Goal: Task Accomplishment & Management: Use online tool/utility

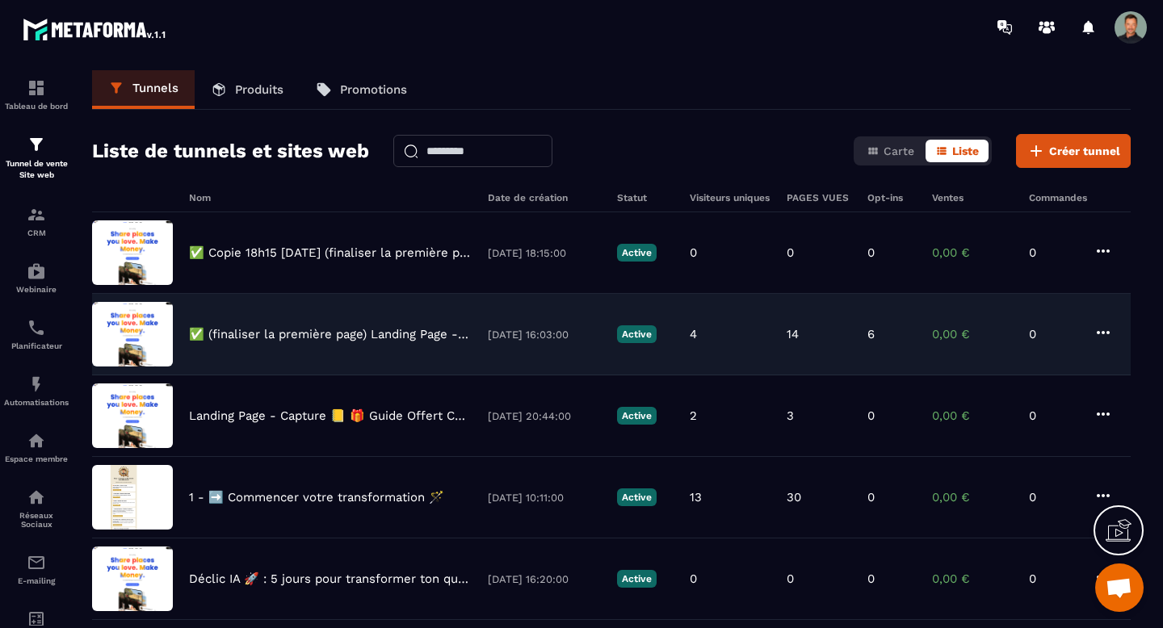
click at [271, 341] on p "✅ (finaliser la première page) Landing Page - Capture 📒 🎁 Guide Offert Core - C…" at bounding box center [330, 334] width 283 height 15
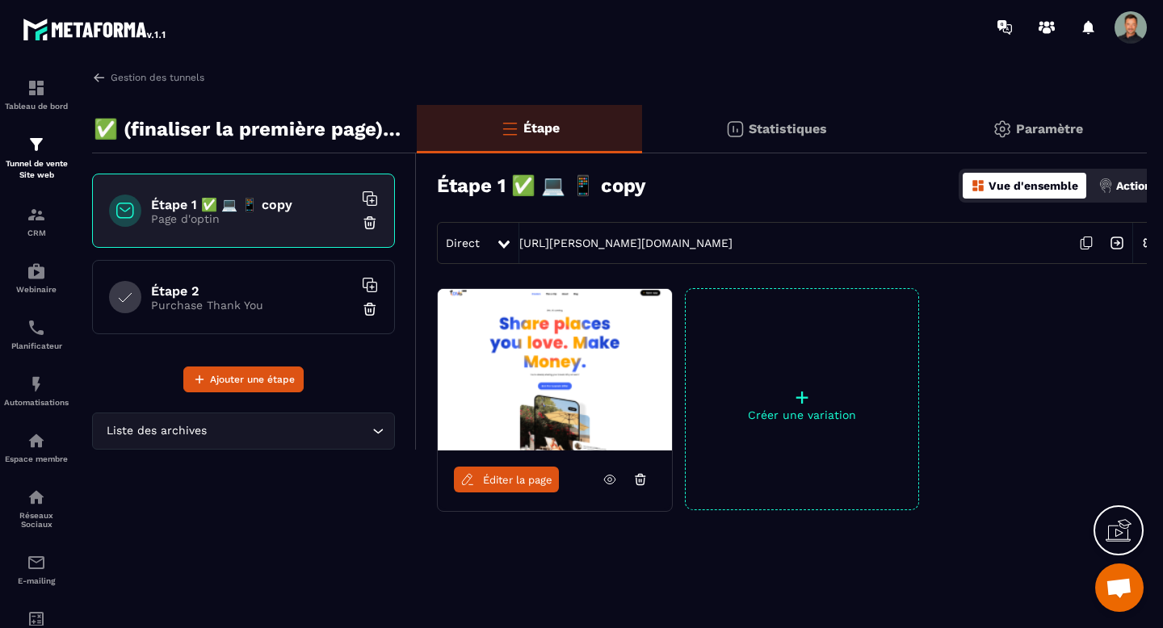
click at [374, 196] on icon at bounding box center [370, 199] width 16 height 16
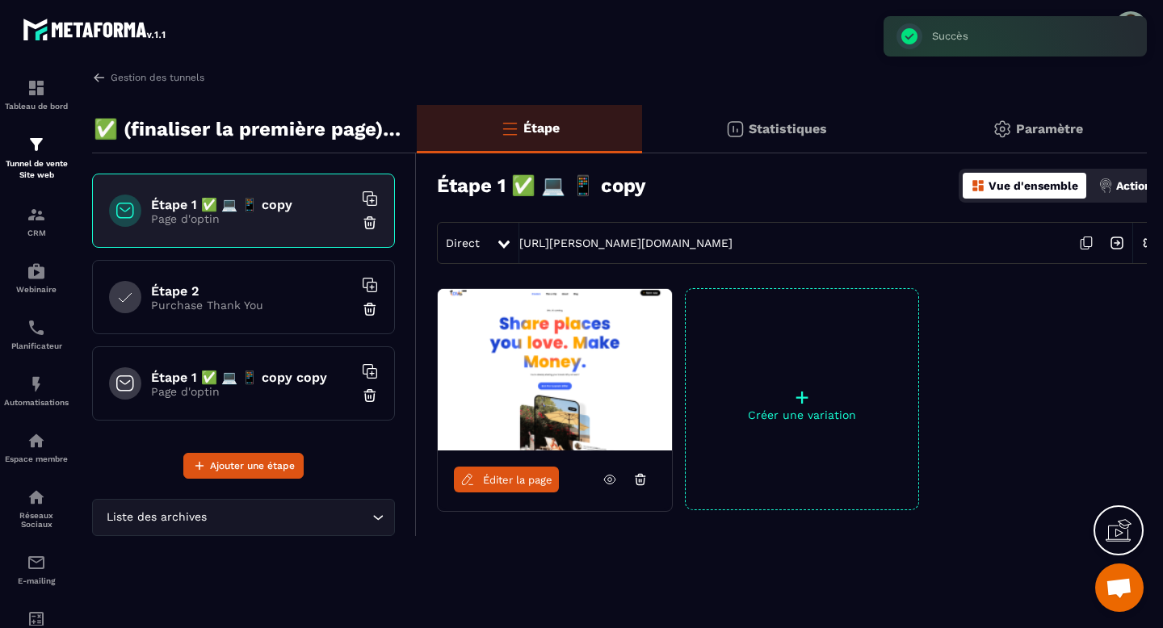
click at [258, 210] on h6 "Étape 1 ✅ 💻 📱 copy" at bounding box center [252, 204] width 202 height 15
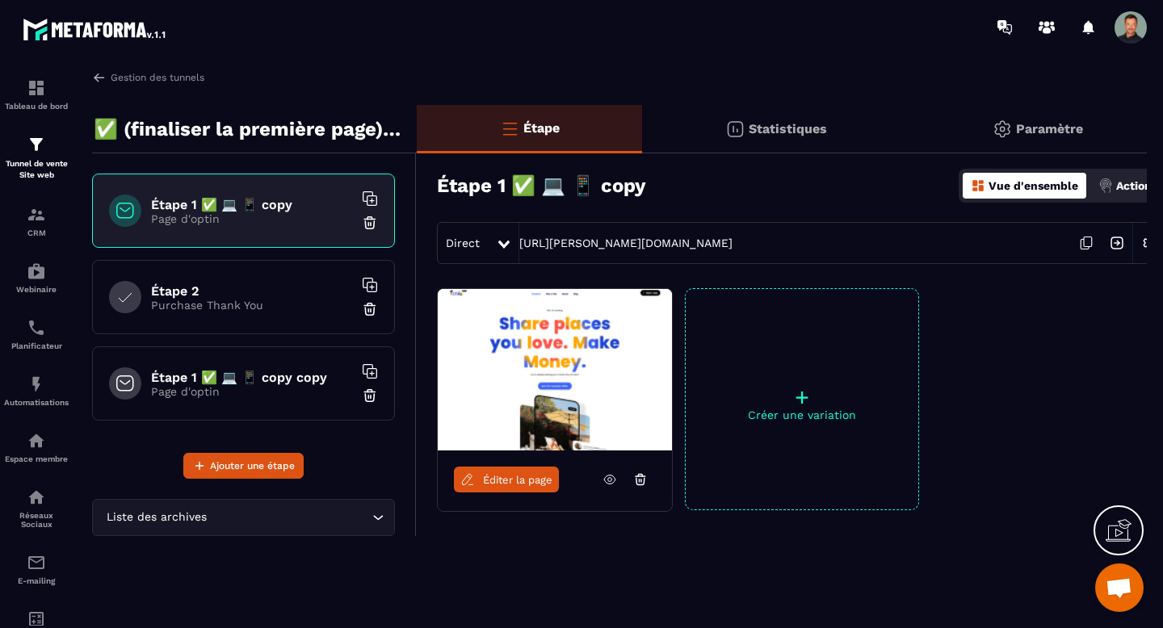
click at [526, 482] on span "Éditer la page" at bounding box center [517, 480] width 69 height 12
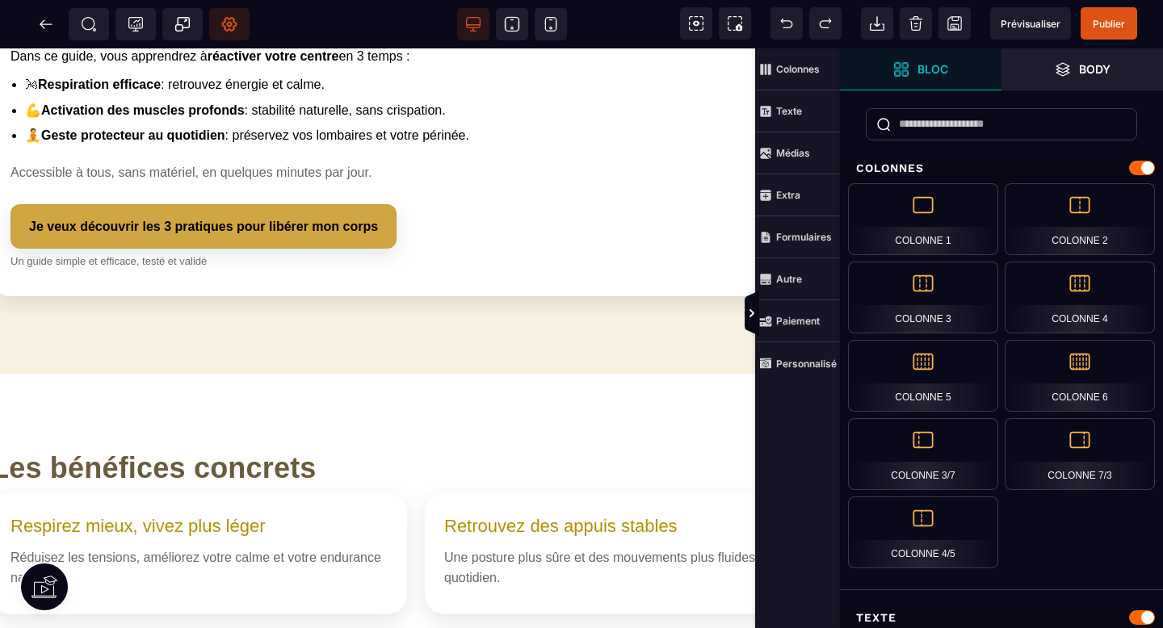
scroll to position [1005, 166]
